Goal: Task Accomplishment & Management: Complete application form

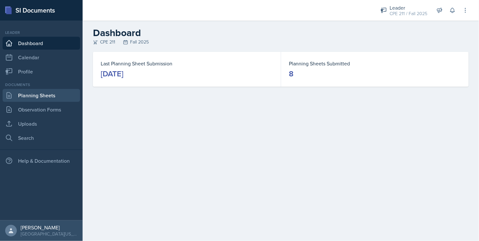
click at [55, 92] on link "Planning Sheets" at bounding box center [41, 95] width 77 height 13
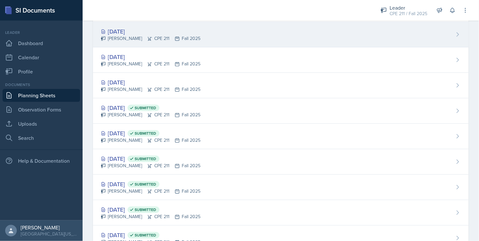
scroll to position [44, 0]
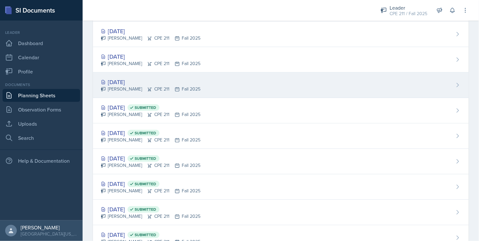
click at [198, 81] on div "[DATE] [PERSON_NAME] CPE 211 Fall 2025" at bounding box center [280, 85] width 375 height 25
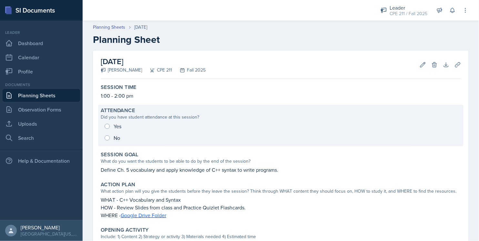
click at [118, 126] on div "Yes No" at bounding box center [281, 132] width 360 height 23
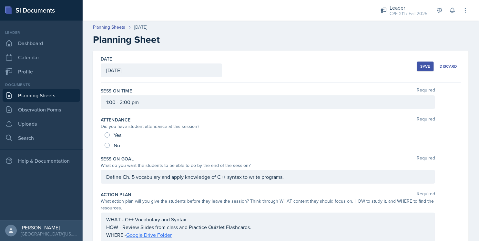
click at [117, 133] on span "Yes" at bounding box center [118, 135] width 8 height 6
click at [110, 133] on input "Yes" at bounding box center [106, 135] width 5 height 5
radio input "true"
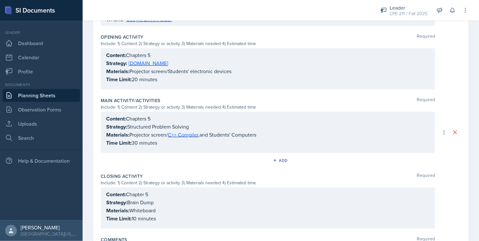
scroll to position [272, 0]
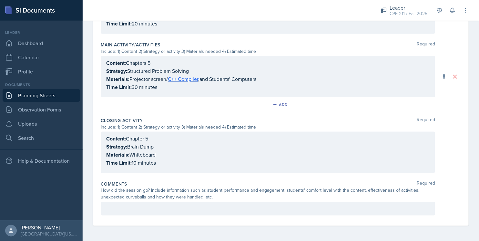
click at [130, 213] on div at bounding box center [268, 209] width 334 height 14
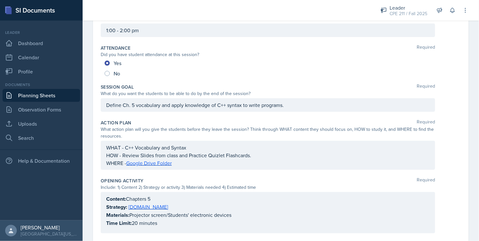
scroll to position [0, 0]
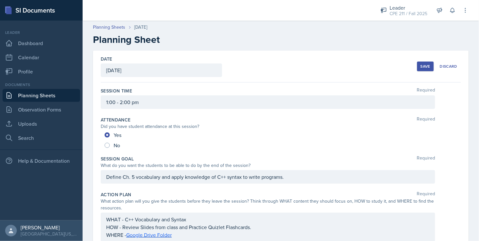
click at [423, 64] on div "Save" at bounding box center [425, 66] width 10 height 5
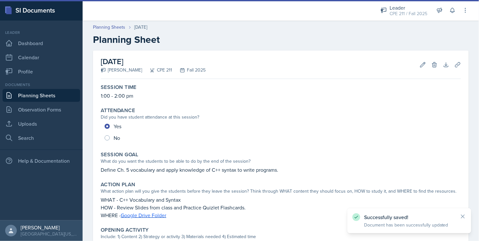
scroll to position [221, 0]
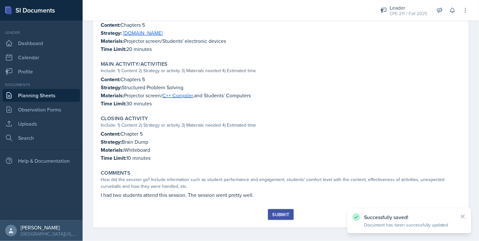
click at [282, 212] on div "Submit" at bounding box center [280, 214] width 17 height 5
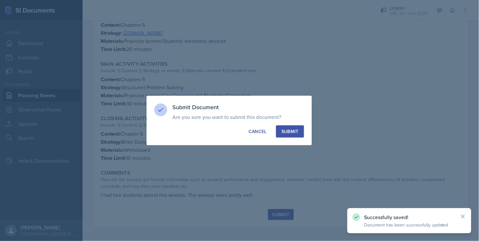
click at [290, 134] on div "Submit" at bounding box center [289, 131] width 17 height 6
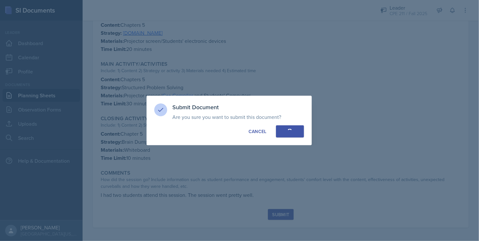
radio input "true"
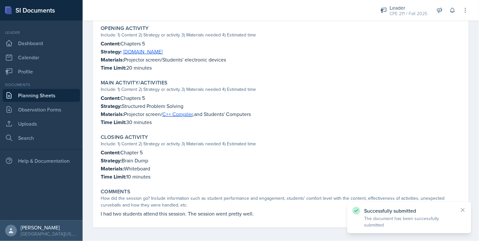
click at [51, 93] on link "Planning Sheets" at bounding box center [41, 95] width 77 height 13
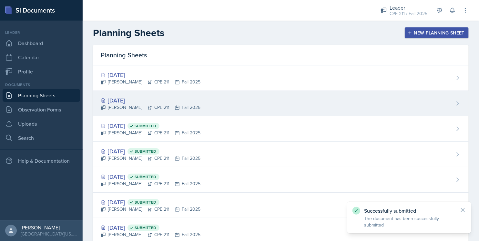
click at [115, 107] on div "[PERSON_NAME] CPE 211 Fall 2025" at bounding box center [151, 107] width 100 height 7
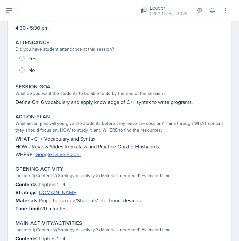
scroll to position [68, 0]
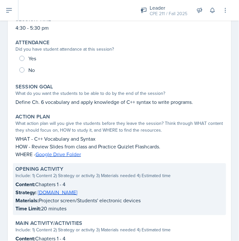
click at [116, 199] on p "Materials: Projector screen/Students' electronic devices" at bounding box center [119, 200] width 208 height 8
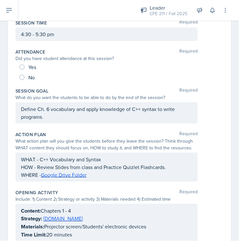
click at [109, 220] on div "Content: Chapters 1 - 4 Strategy: [DOMAIN_NAME] Materials: Projector screen/Stu…" at bounding box center [106, 223] width 171 height 32
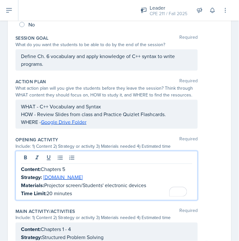
scroll to position [124, 0]
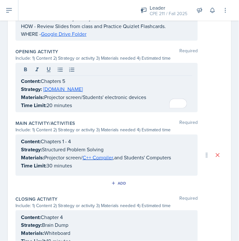
click at [145, 168] on div "Content: Chapters 1 - 4 Strategy: Structured Problem Solving Materials: Project…" at bounding box center [106, 154] width 182 height 41
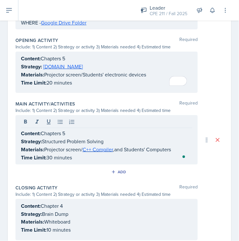
click at [97, 82] on p "Time Limit: 20 minutes" at bounding box center [106, 83] width 171 height 8
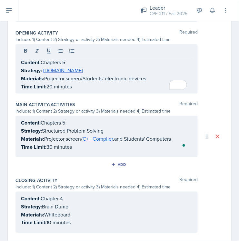
click at [110, 200] on div "Content: Chapter 4 Strategy: Brain Dump Materials: Whiteboard Time Limit: 10 mi…" at bounding box center [106, 212] width 182 height 41
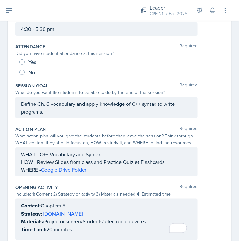
scroll to position [32, 0]
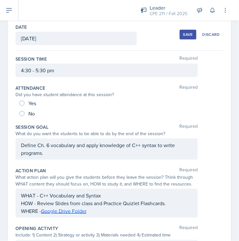
click at [189, 33] on button "Save" at bounding box center [188, 35] width 17 height 10
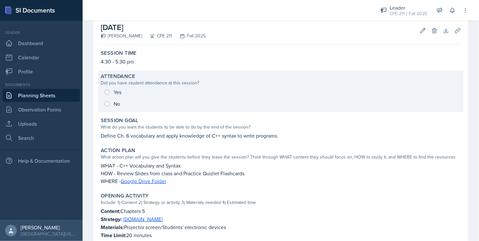
scroll to position [213, 0]
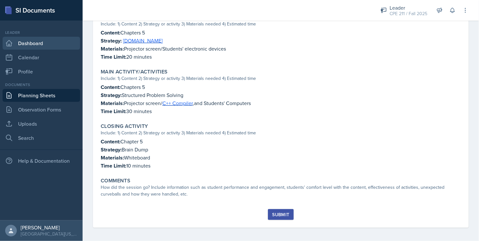
click at [27, 46] on link "Dashboard" at bounding box center [41, 43] width 77 height 13
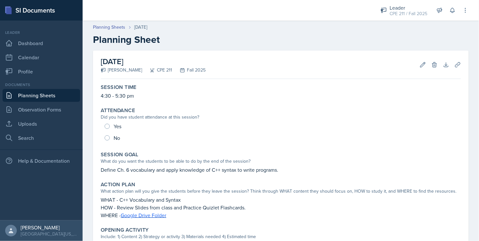
click at [57, 97] on link "Planning Sheets" at bounding box center [41, 95] width 77 height 13
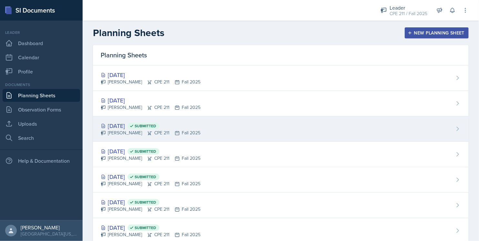
click at [128, 126] on div "Sep 15th, 2025 Submitted" at bounding box center [151, 126] width 100 height 9
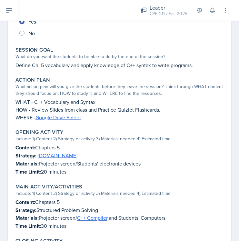
scroll to position [105, 0]
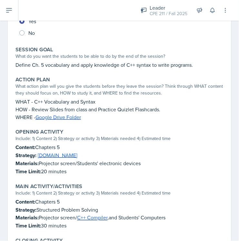
drag, startPoint x: 72, startPoint y: 170, endPoint x: 13, endPoint y: 149, distance: 62.0
click at [13, 149] on div "Opening Activity Include: 1) Content 2) Strategy or activity 3) Materials neede…" at bounding box center [119, 152] width 213 height 52
copy div "Content: Chapters 5 Strategy: [DOMAIN_NAME] Materials: Projector screen/Student…"
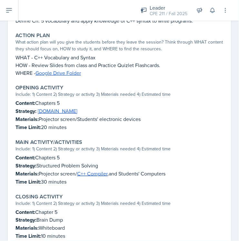
scroll to position [149, 0]
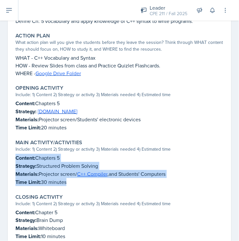
drag, startPoint x: 71, startPoint y: 182, endPoint x: 16, endPoint y: 155, distance: 61.3
click at [16, 155] on div "Content: Chapters 5 Strategy: Structured Problem Solving Materials: Projector s…" at bounding box center [119, 170] width 208 height 32
copy div "Content: Chapters 5 Strategy: Structured Problem Solving Materials: Projector s…"
click at [47, 109] on link "[DOMAIN_NAME]" at bounding box center [58, 111] width 40 height 7
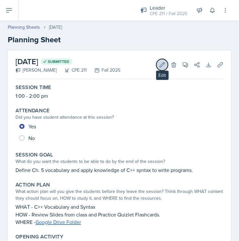
click at [159, 66] on icon at bounding box center [162, 65] width 6 height 6
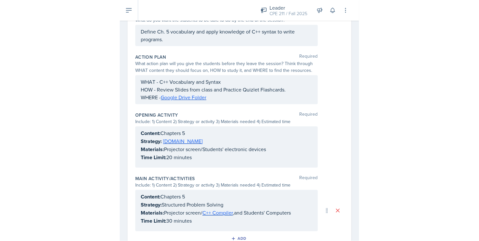
scroll to position [155, 0]
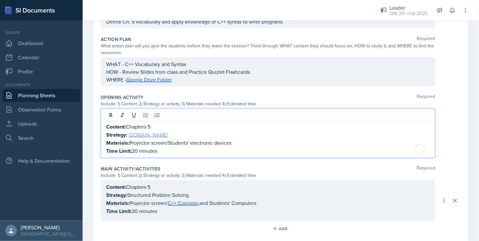
drag, startPoint x: 141, startPoint y: 122, endPoint x: 136, endPoint y: 131, distance: 10.7
click at [136, 131] on p "Strategy: Kahoot.it" at bounding box center [267, 135] width 323 height 8
drag, startPoint x: 161, startPoint y: 136, endPoint x: 128, endPoint y: 135, distance: 32.3
click at [128, 135] on p "Strategy: Kahoot.it" at bounding box center [267, 135] width 323 height 8
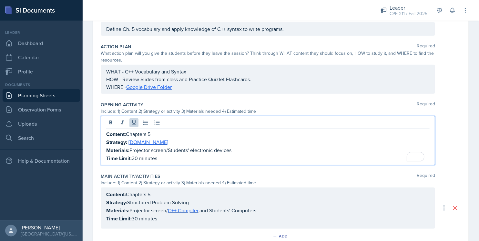
scroll to position [146, 0]
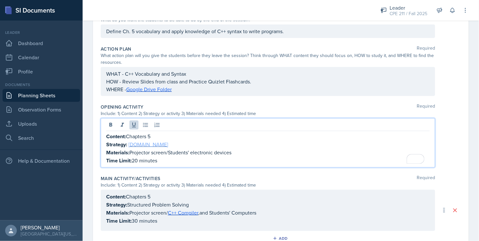
click at [142, 145] on link "[DOMAIN_NAME]" at bounding box center [148, 144] width 40 height 7
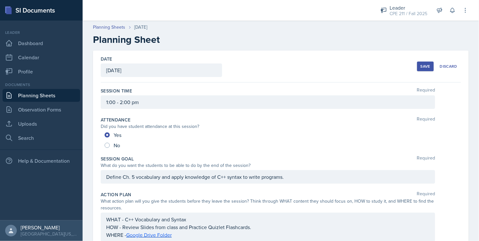
click at [420, 67] on div "Save" at bounding box center [425, 66] width 10 height 5
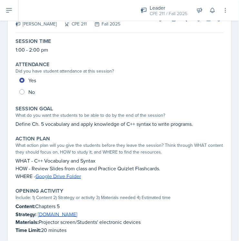
scroll to position [117, 0]
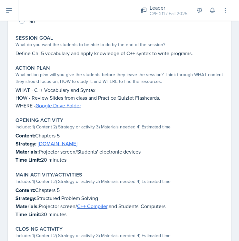
drag, startPoint x: 75, startPoint y: 161, endPoint x: 15, endPoint y: 137, distance: 65.0
click at [15, 137] on div "Opening Activity Include: 1) Content 2) Strategy or activity 3) Materials neede…" at bounding box center [119, 140] width 213 height 52
copy div "Content: Chapters 5 Strategy: [DOMAIN_NAME] Materials: Projector screen/Student…"
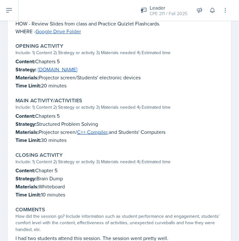
click at [71, 201] on div "Session Time 1:00 - 2:00 pm Attendance Did you have student attendance at this …" at bounding box center [119, 72] width 208 height 362
